Goal: Task Accomplishment & Management: Manage account settings

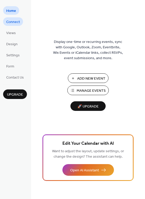
click at [15, 26] on link "Connect" at bounding box center [13, 21] width 20 height 9
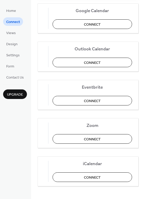
scroll to position [107, 0]
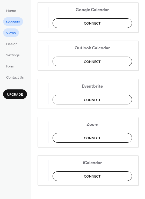
click at [11, 33] on span "Views" at bounding box center [11, 33] width 10 height 5
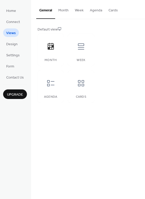
click at [67, 13] on button "Month" at bounding box center [63, 9] width 17 height 18
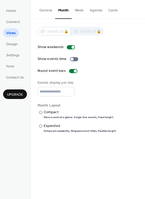
click at [17, 41] on link "Design" at bounding box center [12, 44] width 18 height 9
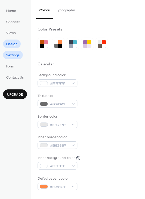
click at [16, 56] on span "Settings" at bounding box center [12, 55] width 13 height 5
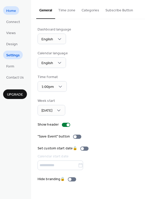
click at [17, 13] on link "Home" at bounding box center [11, 10] width 16 height 9
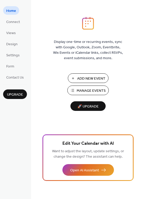
click at [94, 89] on span "Manage Events" at bounding box center [91, 90] width 29 height 5
